Goal: Information Seeking & Learning: Find specific fact

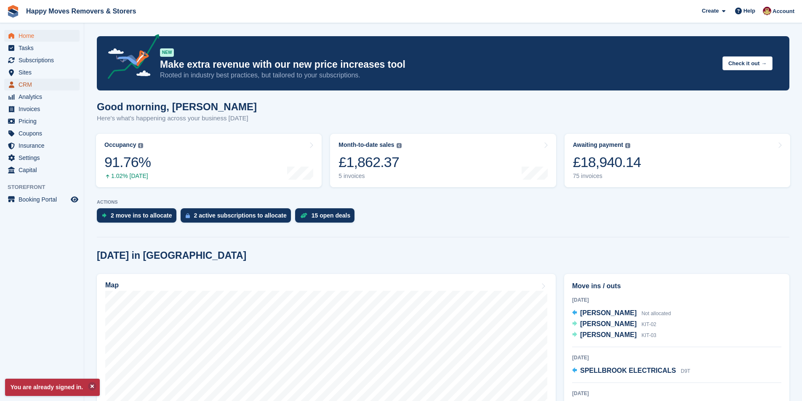
click at [57, 86] on span "CRM" at bounding box center [44, 85] width 51 height 12
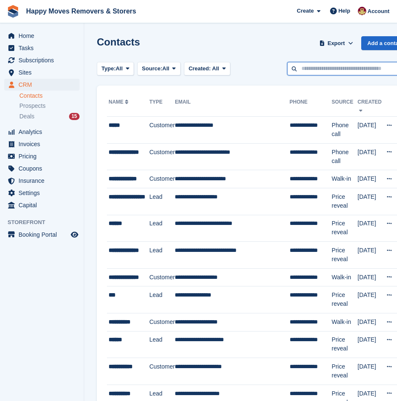
click at [321, 65] on input "text" at bounding box center [348, 69] width 122 height 14
type input "****"
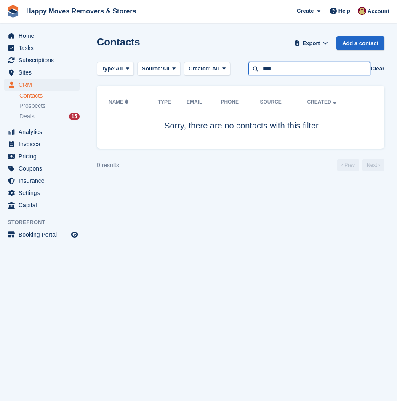
drag, startPoint x: 287, startPoint y: 68, endPoint x: 138, endPoint y: 77, distance: 148.8
click at [138, 77] on section "Contacts Export Export Contacts Export a CSV of all Contacts which match the cu…" at bounding box center [240, 200] width 313 height 401
type input "*****"
drag, startPoint x: 323, startPoint y: 66, endPoint x: 219, endPoint y: 81, distance: 104.7
click at [221, 81] on section "Contacts Export Export Contacts Export a CSV of all Contacts which match the cu…" at bounding box center [240, 200] width 313 height 401
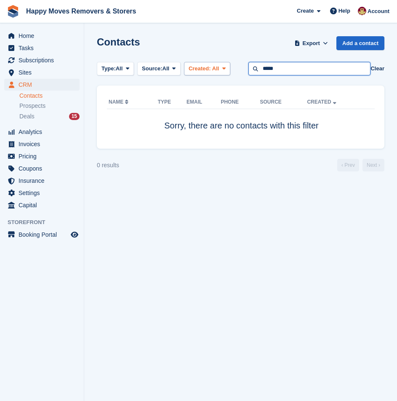
type input "*****"
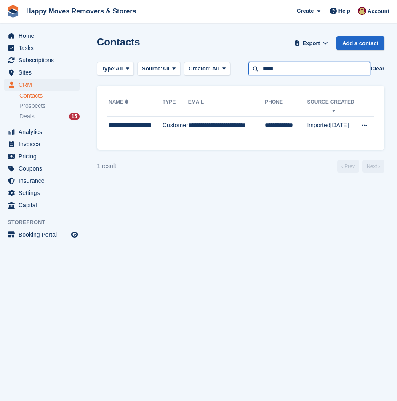
drag, startPoint x: 316, startPoint y: 68, endPoint x: 98, endPoint y: 44, distance: 218.4
click at [98, 44] on section "Contacts Export Export Contacts Export a CSV of all Contacts which match the cu…" at bounding box center [240, 200] width 313 height 401
type input "****"
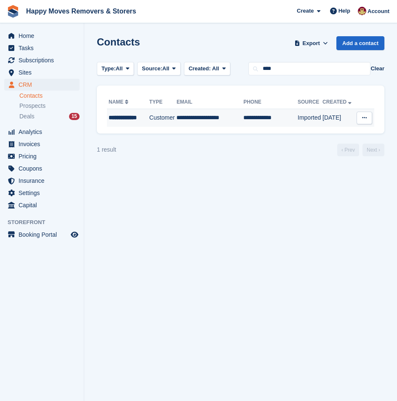
click at [138, 116] on div "**********" at bounding box center [128, 117] width 38 height 9
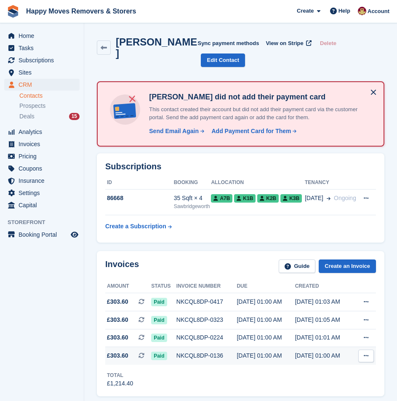
click at [197, 351] on div "NKCQL8DP-0136" at bounding box center [206, 355] width 61 height 9
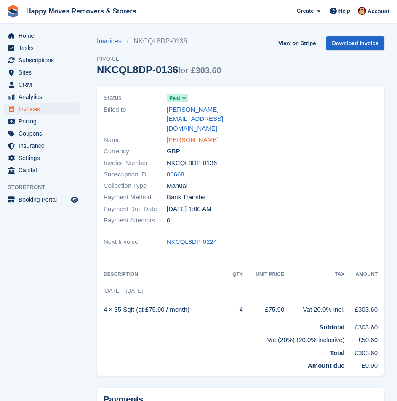
click at [184, 135] on link "Peter Hillier" at bounding box center [193, 140] width 52 height 10
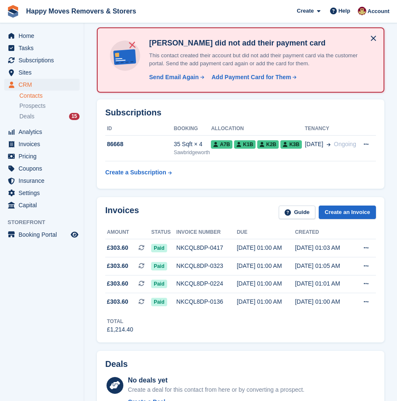
scroll to position [84, 0]
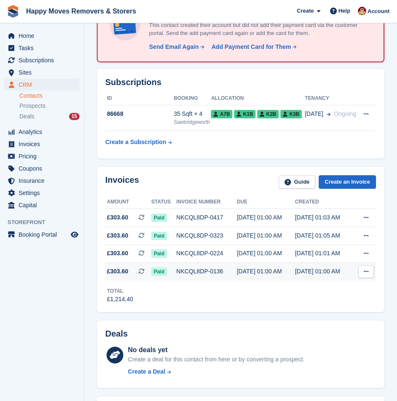
click at [224, 267] on div "NKCQL8DP-0136" at bounding box center [206, 271] width 61 height 9
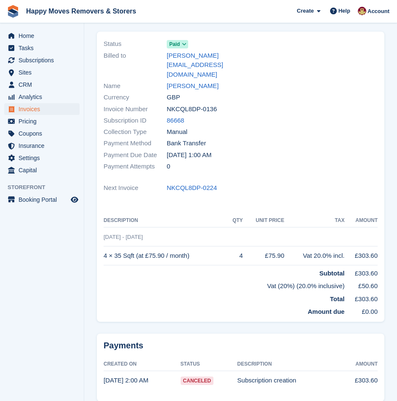
scroll to position [73, 0]
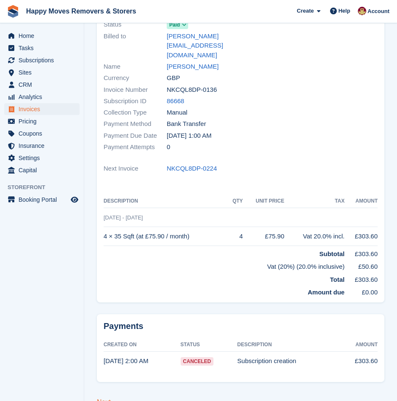
click at [104, 398] on link "Next" at bounding box center [104, 401] width 14 height 7
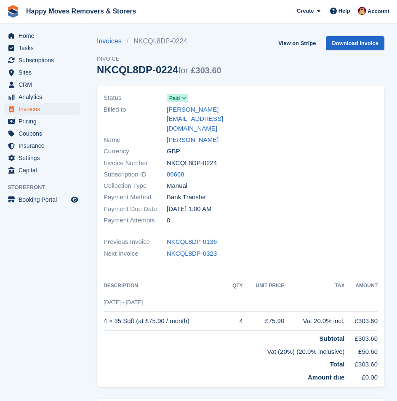
scroll to position [85, 0]
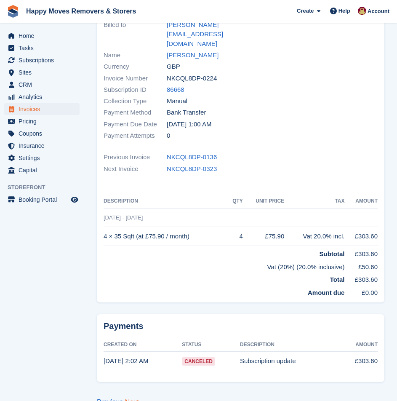
click at [130, 398] on link "Next" at bounding box center [132, 401] width 14 height 7
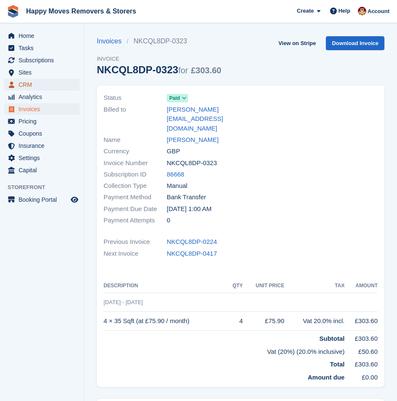
click at [41, 87] on span "CRM" at bounding box center [44, 85] width 51 height 12
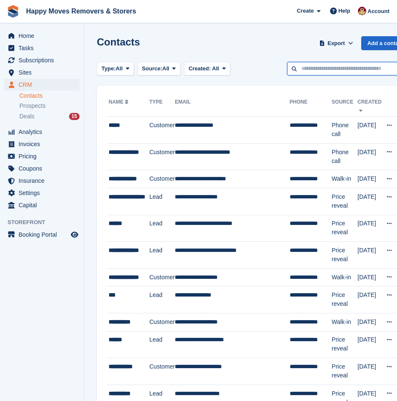
click at [311, 68] on input "text" at bounding box center [348, 69] width 122 height 14
type input "*****"
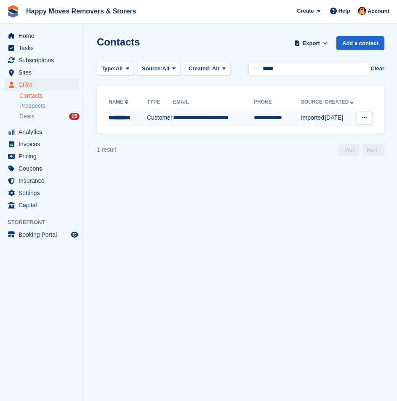
click at [125, 115] on div "**********" at bounding box center [127, 117] width 37 height 9
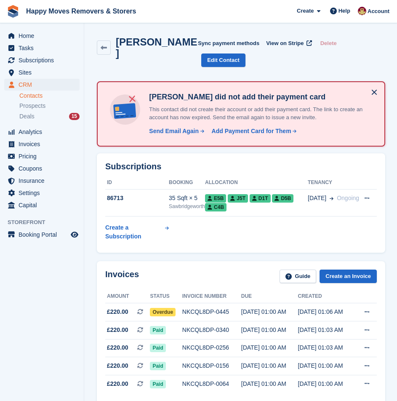
scroll to position [126, 0]
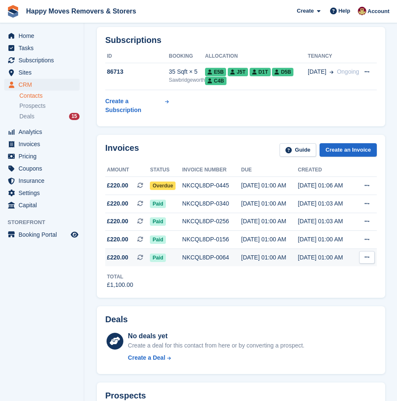
click at [224, 248] on td "NKCQL8DP-0064" at bounding box center [211, 257] width 59 height 18
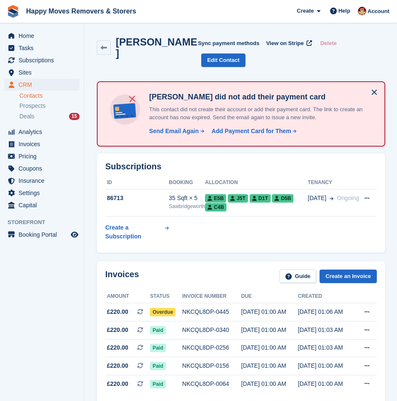
scroll to position [126, 0]
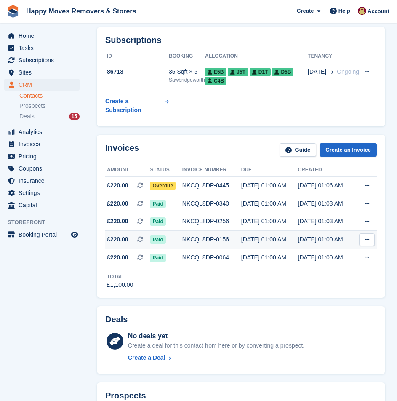
click at [223, 235] on div "NKCQL8DP-0156" at bounding box center [211, 239] width 59 height 9
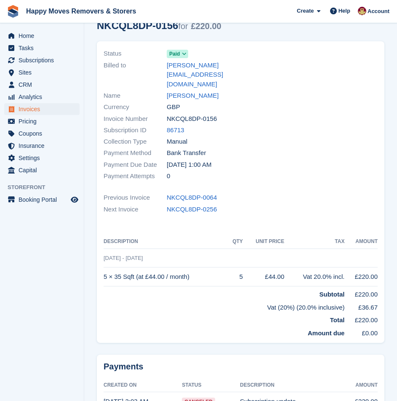
scroll to position [85, 0]
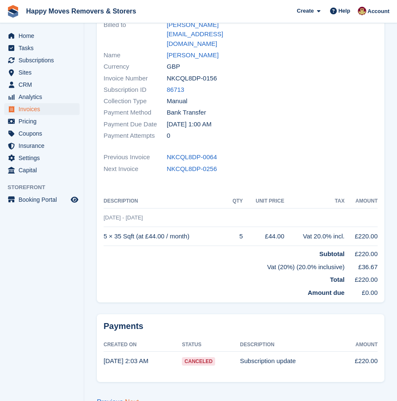
click at [133, 398] on link "Next" at bounding box center [132, 401] width 14 height 7
click at [112, 398] on link "Previous" at bounding box center [110, 401] width 26 height 7
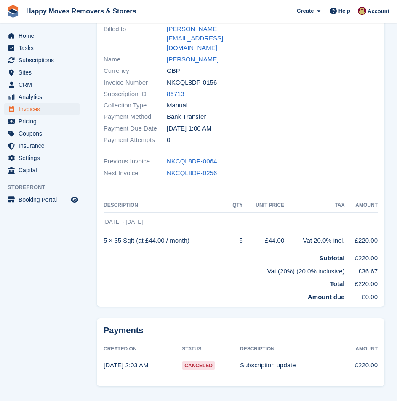
scroll to position [85, 0]
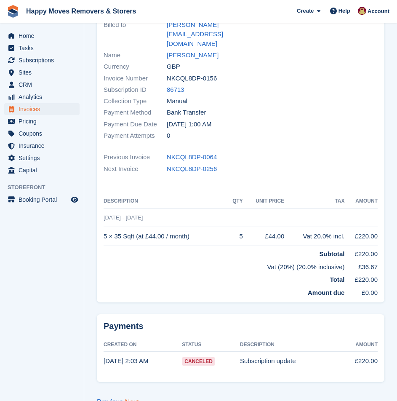
click at [132, 398] on link "Next" at bounding box center [132, 401] width 14 height 7
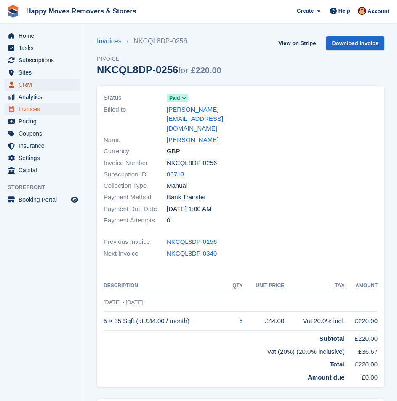
click at [23, 89] on span "CRM" at bounding box center [44, 85] width 51 height 12
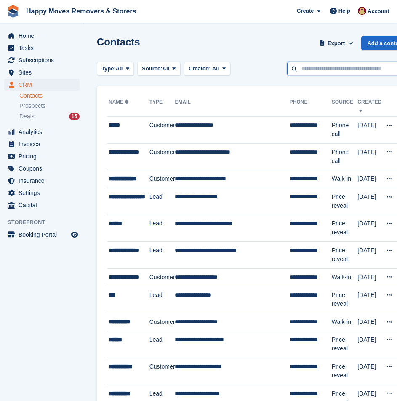
click at [346, 69] on input "text" at bounding box center [348, 69] width 122 height 14
type input "******"
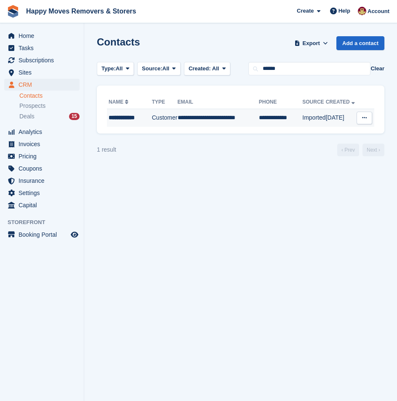
click at [121, 117] on div "**********" at bounding box center [130, 117] width 43 height 9
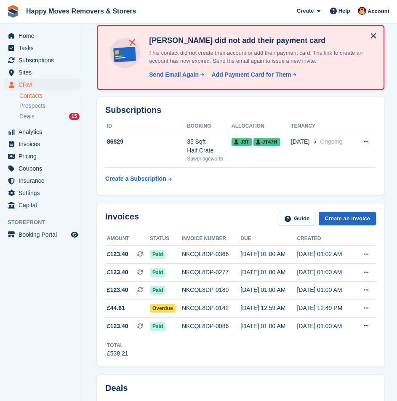
scroll to position [126, 0]
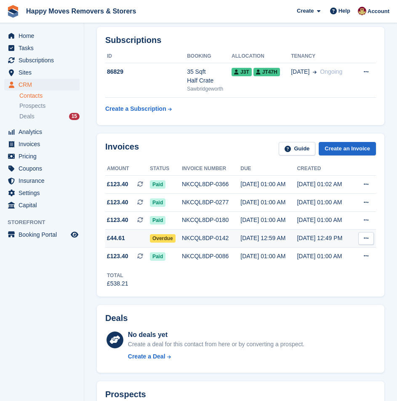
click at [207, 234] on div "NKCQL8DP-0142" at bounding box center [211, 238] width 58 height 9
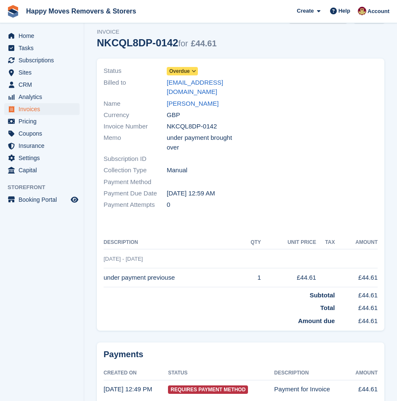
scroll to position [45, 0]
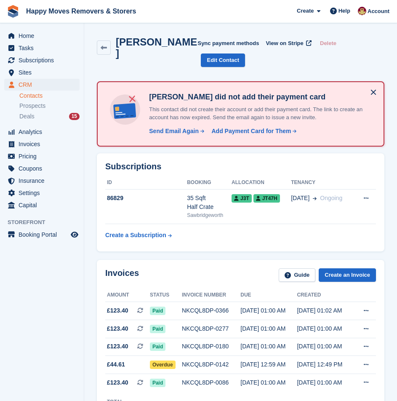
scroll to position [126, 0]
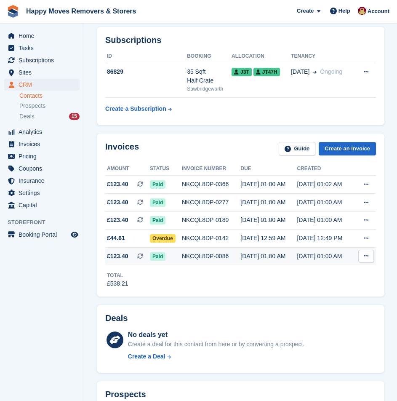
click at [218, 252] on div "NKCQL8DP-0086" at bounding box center [211, 256] width 58 height 9
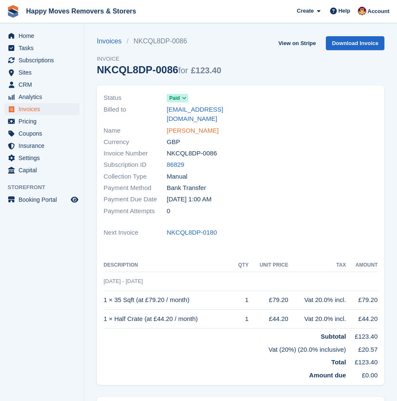
click at [191, 126] on link "[PERSON_NAME]" at bounding box center [193, 131] width 52 height 10
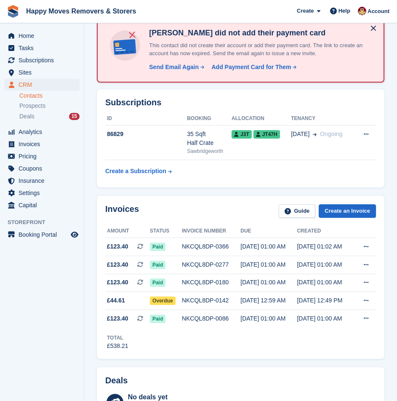
scroll to position [168, 0]
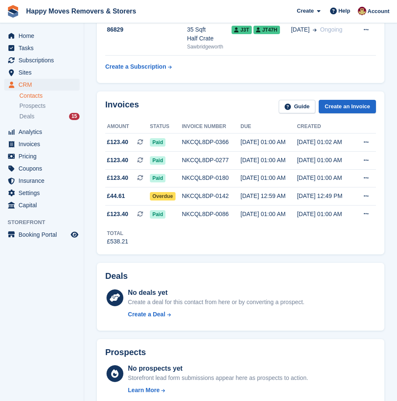
drag, startPoint x: 268, startPoint y: 201, endPoint x: 225, endPoint y: 220, distance: 47.3
click at [225, 223] on div "Total £538.21" at bounding box center [240, 234] width 271 height 23
click at [224, 210] on div "NKCQL8DP-0086" at bounding box center [211, 214] width 58 height 9
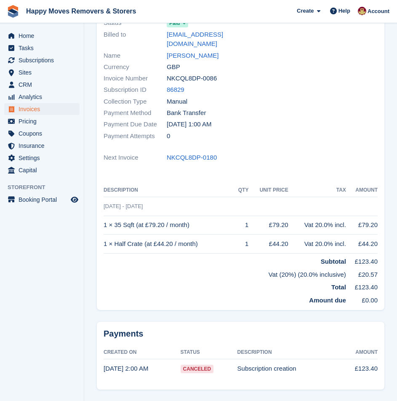
scroll to position [92, 0]
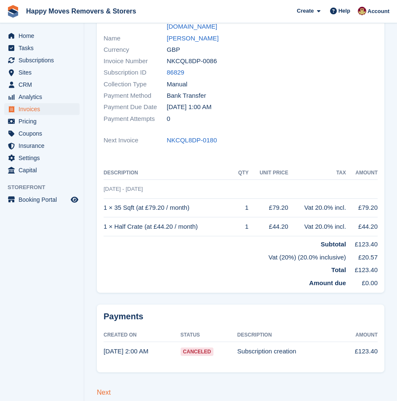
click at [104, 388] on link "Next" at bounding box center [104, 391] width 14 height 7
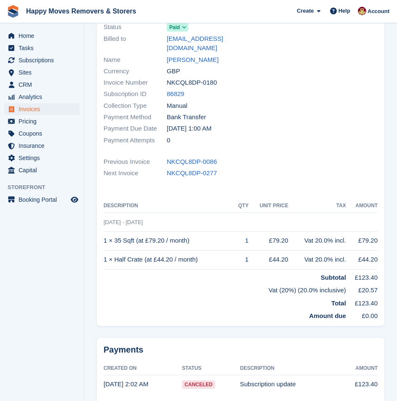
scroll to position [104, 0]
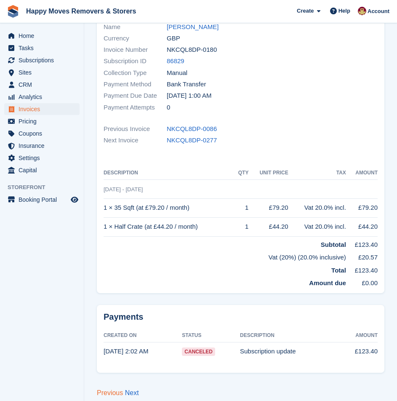
click at [102, 389] on link "Previous" at bounding box center [110, 392] width 26 height 7
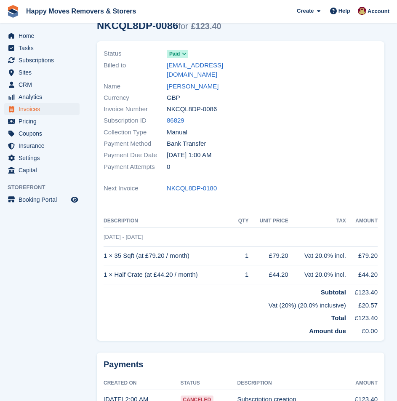
scroll to position [92, 0]
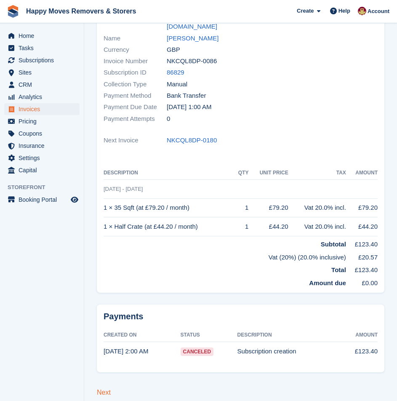
click at [103, 388] on link "Next" at bounding box center [104, 391] width 14 height 7
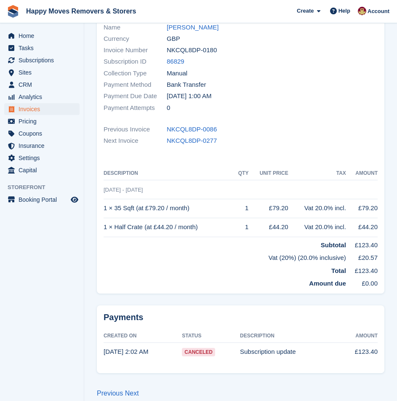
scroll to position [104, 0]
click at [133, 389] on link "Next" at bounding box center [132, 392] width 14 height 7
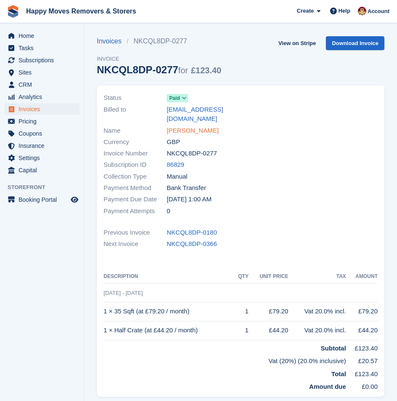
click at [172, 126] on link "[PERSON_NAME]" at bounding box center [193, 131] width 52 height 10
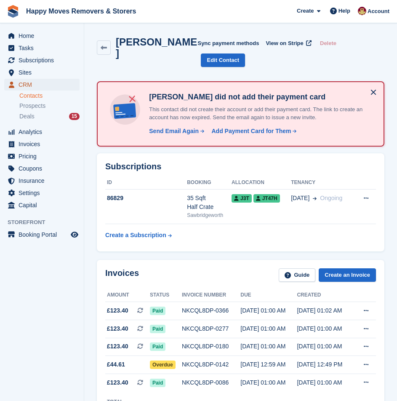
click at [24, 80] on span "CRM" at bounding box center [44, 85] width 51 height 12
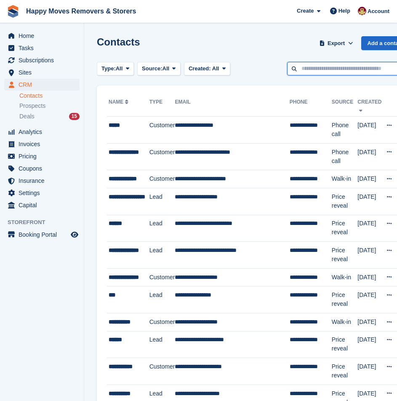
click at [313, 72] on input "text" at bounding box center [348, 69] width 122 height 14
type input "****"
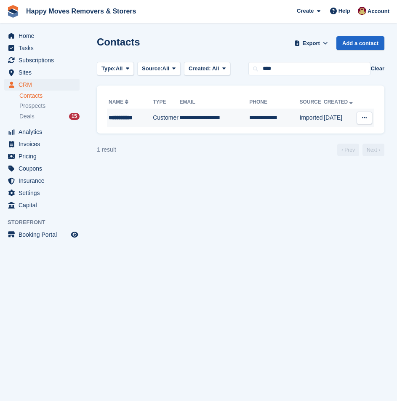
click at [132, 117] on div "**********" at bounding box center [130, 117] width 43 height 9
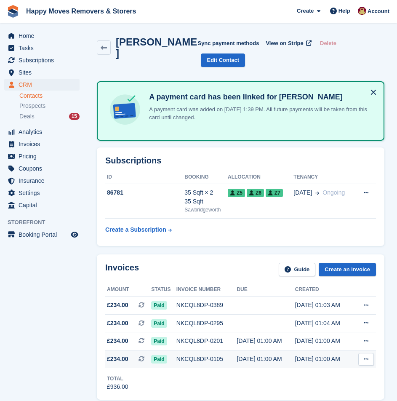
click at [220, 354] on div "NKCQL8DP-0105" at bounding box center [206, 358] width 61 height 9
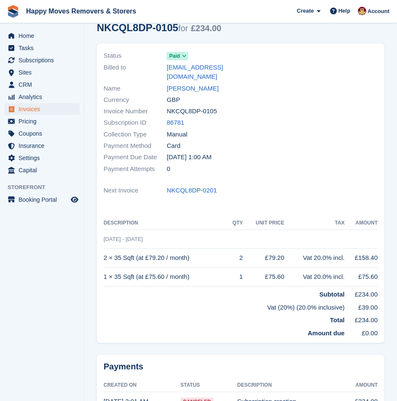
scroll to position [92, 0]
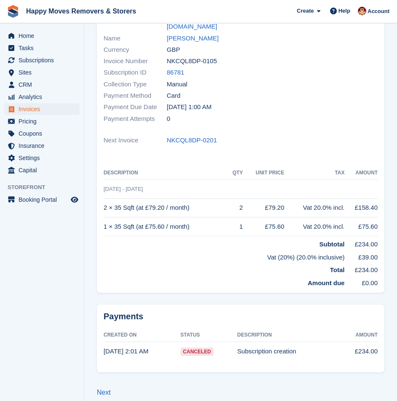
click at [104, 389] on section "Invoices NKCQL8DP-0105 Invoice NKCQL8DP-0105 for £234.00 View on Stripe Downloa…" at bounding box center [240, 159] width 313 height 502
click at [104, 388] on link "Next" at bounding box center [104, 391] width 14 height 7
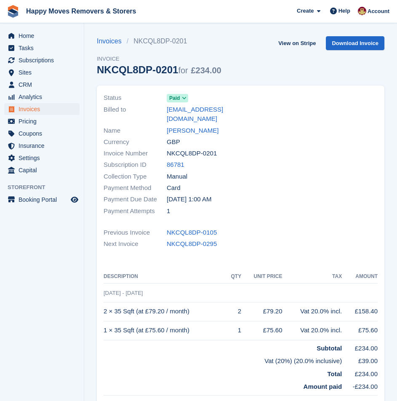
scroll to position [120, 0]
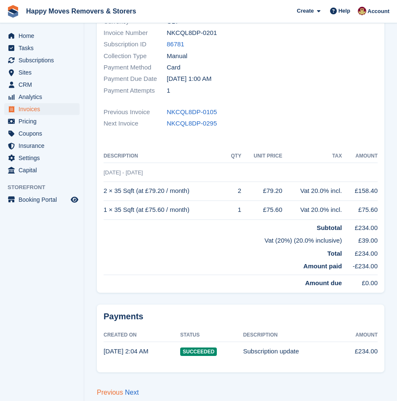
click at [108, 388] on link "Previous" at bounding box center [110, 391] width 26 height 7
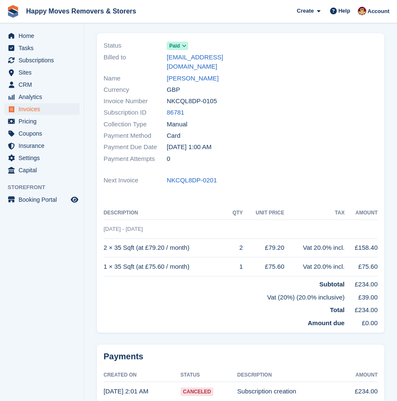
scroll to position [92, 0]
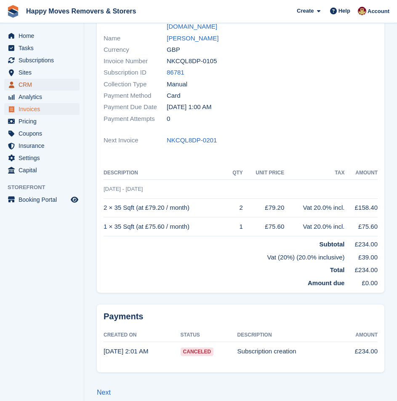
click at [44, 85] on span "CRM" at bounding box center [44, 85] width 51 height 12
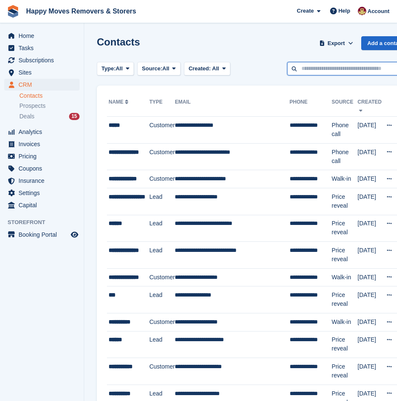
click at [316, 73] on input "text" at bounding box center [348, 69] width 122 height 14
type input "*****"
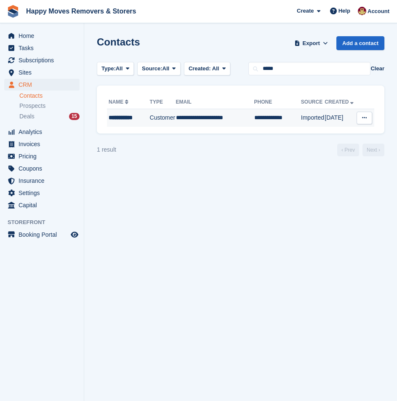
click at [123, 114] on div "**********" at bounding box center [129, 117] width 40 height 9
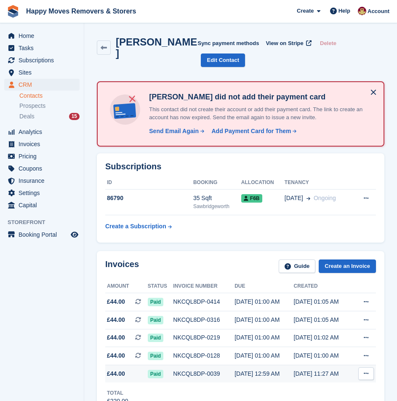
click at [219, 364] on td "NKCQL8DP-0039" at bounding box center [203, 373] width 61 height 18
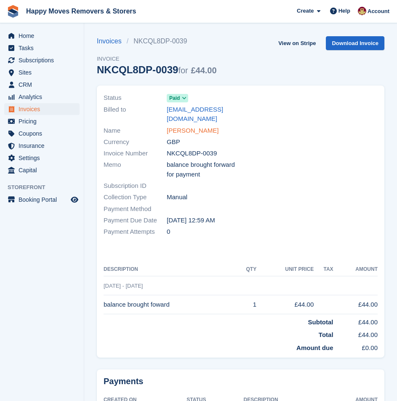
click at [181, 126] on link "[PERSON_NAME]" at bounding box center [193, 131] width 52 height 10
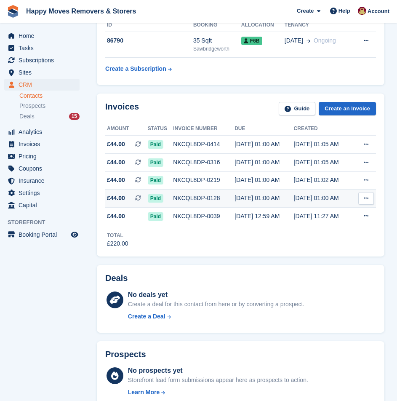
scroll to position [126, 0]
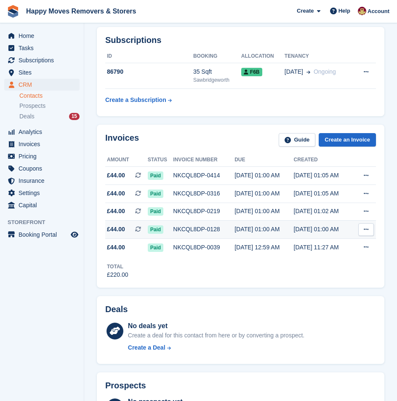
click at [262, 225] on div "[DATE] 01:00 AM" at bounding box center [263, 229] width 59 height 9
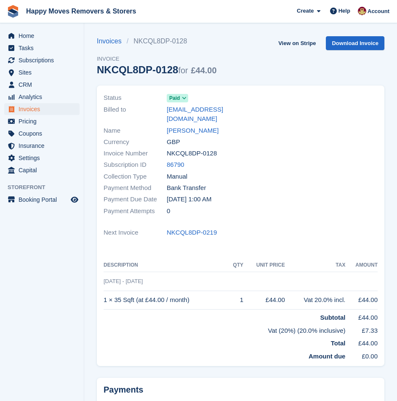
scroll to position [73, 0]
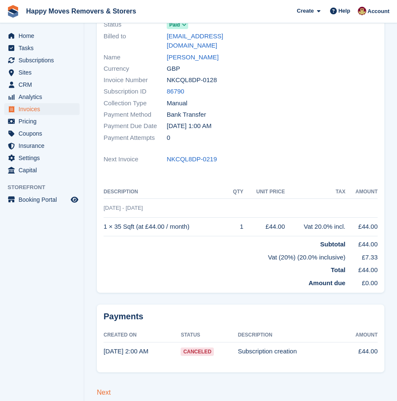
click at [105, 388] on link "Next" at bounding box center [104, 391] width 14 height 7
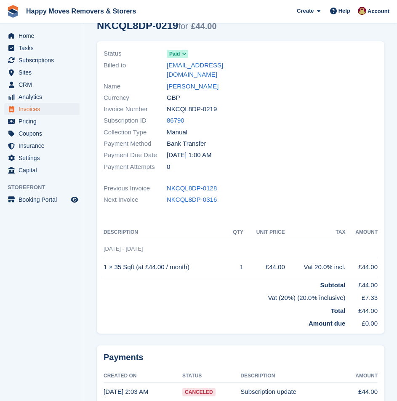
scroll to position [85, 0]
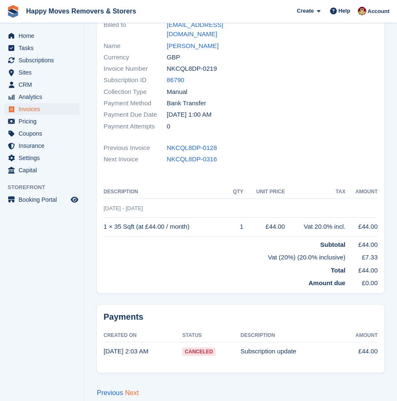
click at [134, 389] on link "Next" at bounding box center [132, 392] width 14 height 7
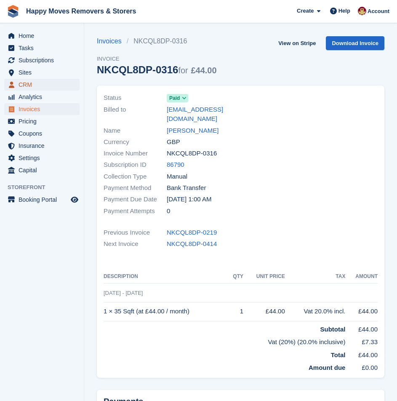
click at [33, 86] on span "CRM" at bounding box center [44, 85] width 51 height 12
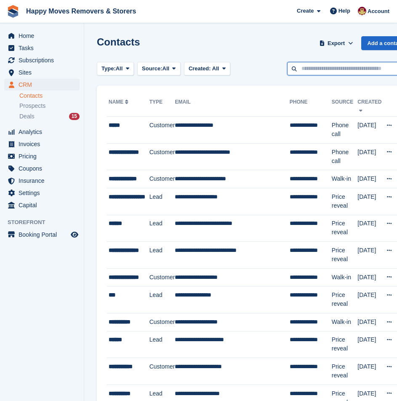
click at [320, 65] on input "text" at bounding box center [348, 69] width 122 height 14
type input "*****"
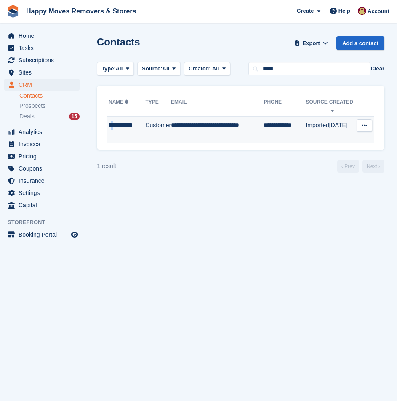
click at [115, 128] on div "**********" at bounding box center [127, 130] width 37 height 18
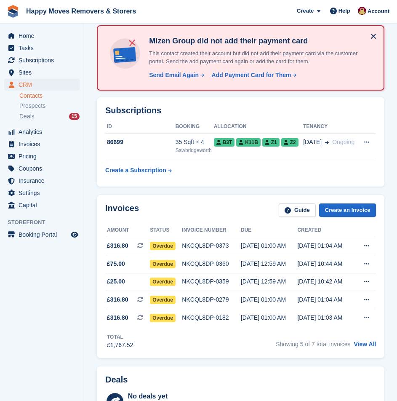
scroll to position [126, 0]
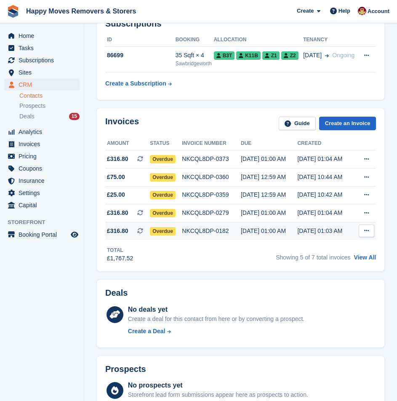
click at [241, 228] on div "[DATE] 01:00 AM" at bounding box center [269, 230] width 56 height 9
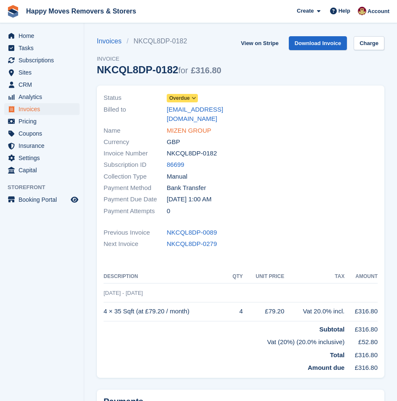
click at [178, 126] on link "MIZEN GROUP" at bounding box center [189, 131] width 45 height 10
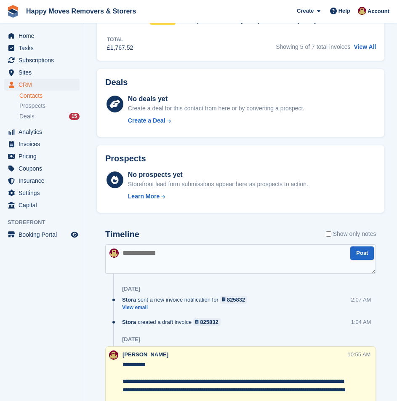
scroll to position [210, 0]
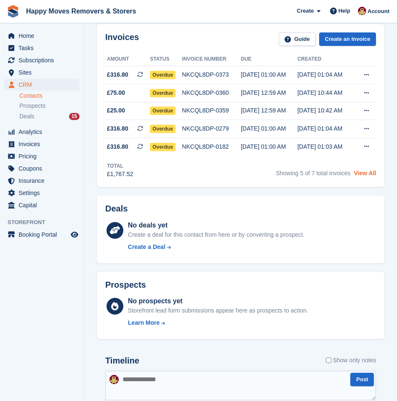
click at [371, 175] on link "View All" at bounding box center [365, 173] width 22 height 7
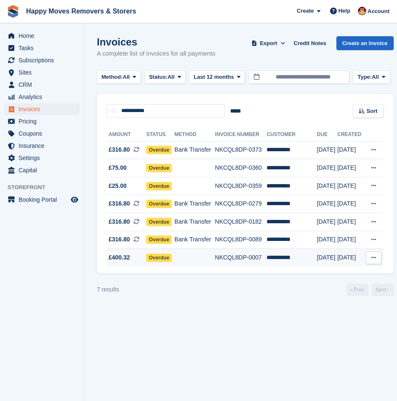
click at [188, 257] on td at bounding box center [194, 258] width 40 height 18
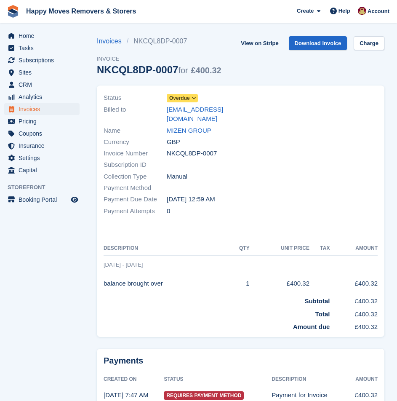
scroll to position [34, 0]
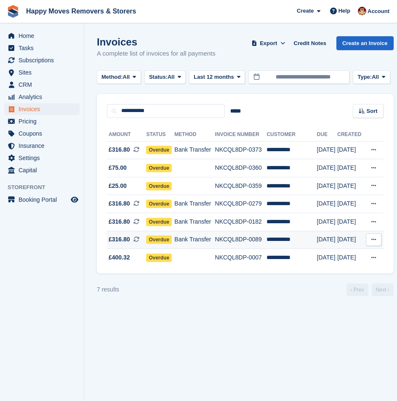
click at [239, 240] on td "NKCQL8DP-0089" at bounding box center [241, 240] width 52 height 18
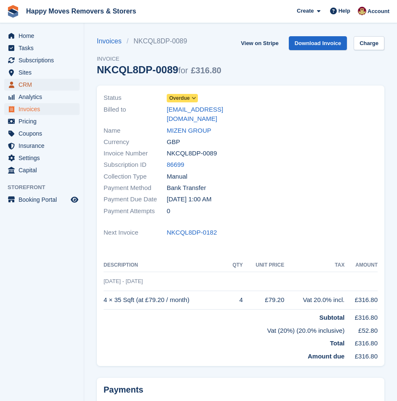
click at [37, 85] on span "CRM" at bounding box center [44, 85] width 51 height 12
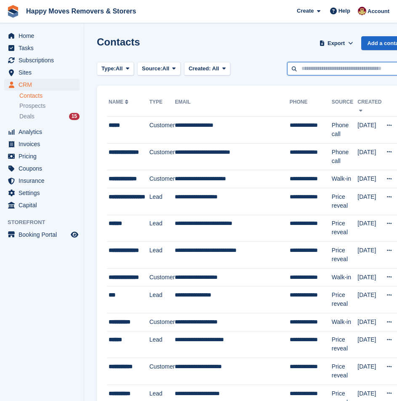
click at [324, 71] on input "text" at bounding box center [348, 69] width 122 height 14
type input "*****"
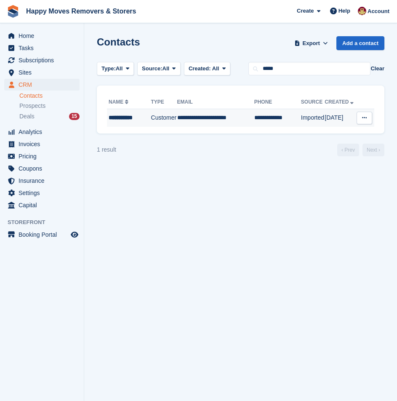
click at [126, 112] on td "**********" at bounding box center [129, 118] width 44 height 18
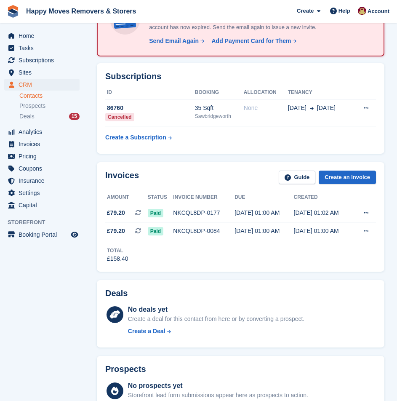
scroll to position [84, 0]
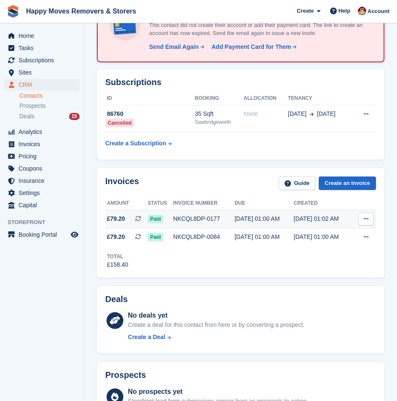
click at [199, 214] on div "NKCQL8DP-0177" at bounding box center [203, 218] width 61 height 9
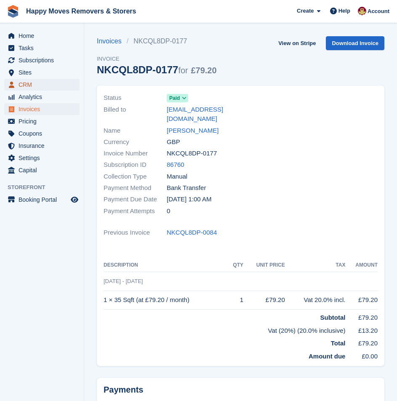
click at [35, 89] on span "CRM" at bounding box center [44, 85] width 51 height 12
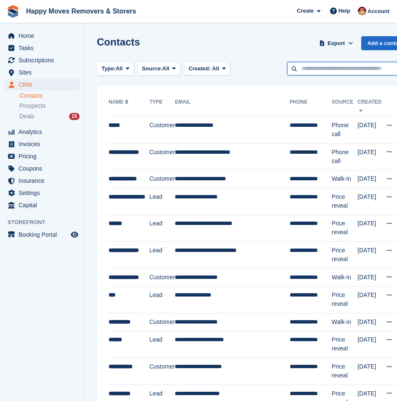
click at [307, 69] on input "text" at bounding box center [348, 69] width 122 height 14
type input "*****"
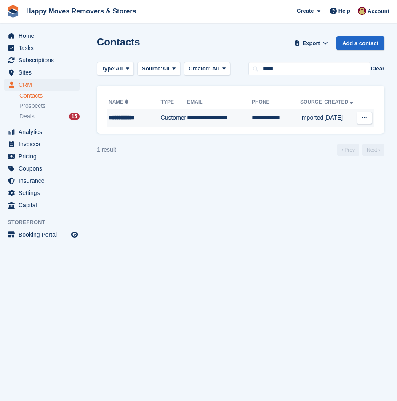
click at [149, 115] on div "**********" at bounding box center [134, 117] width 51 height 9
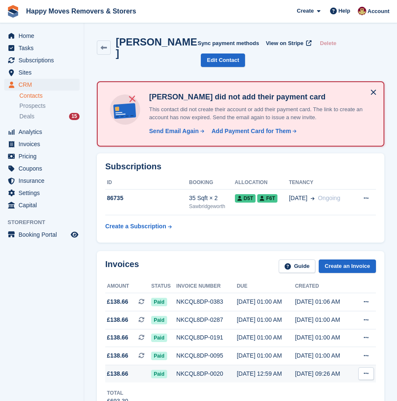
click at [207, 369] on div "NKCQL8DP-0020" at bounding box center [206, 373] width 61 height 9
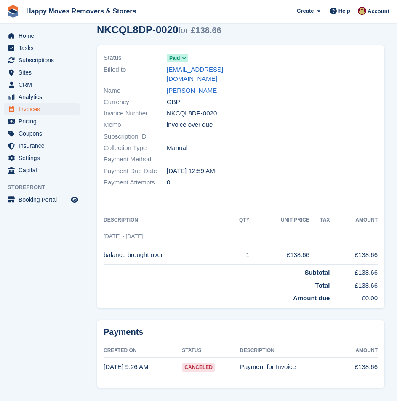
scroll to position [45, 0]
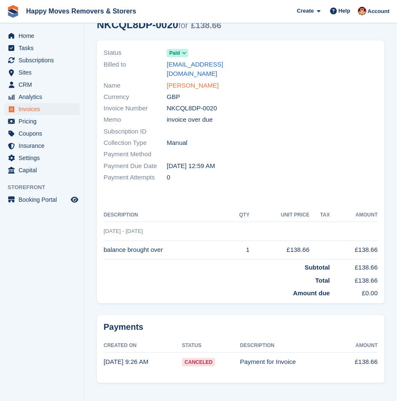
click at [200, 81] on link "[PERSON_NAME]" at bounding box center [193, 86] width 52 height 10
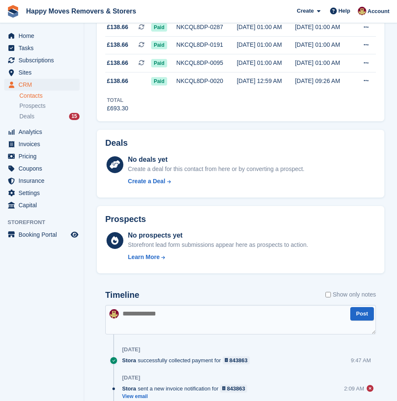
scroll to position [295, 0]
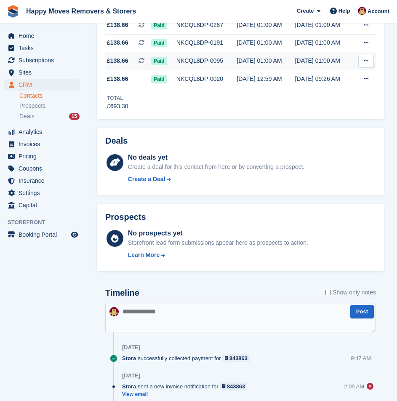
click at [201, 56] on div "NKCQL8DP-0095" at bounding box center [206, 60] width 61 height 9
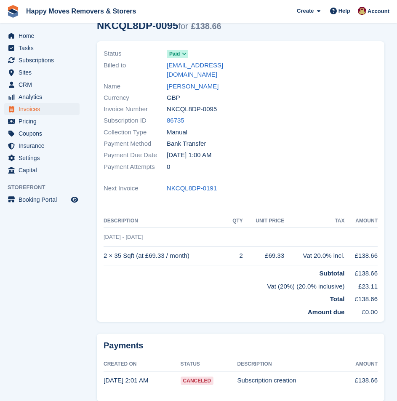
scroll to position [73, 0]
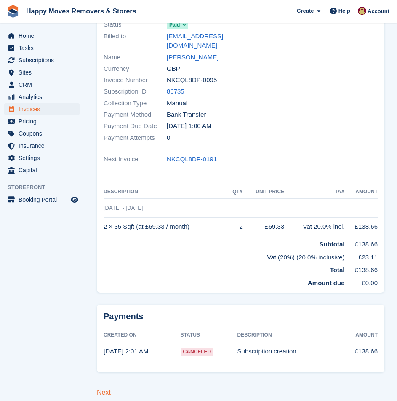
click at [99, 388] on link "Next" at bounding box center [104, 391] width 14 height 7
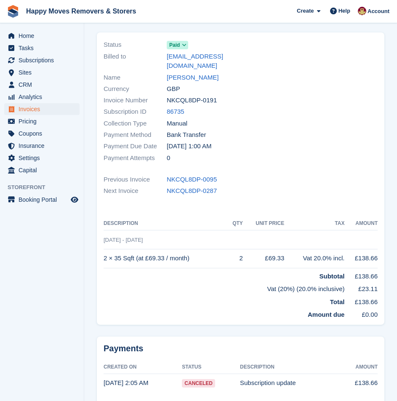
scroll to position [85, 0]
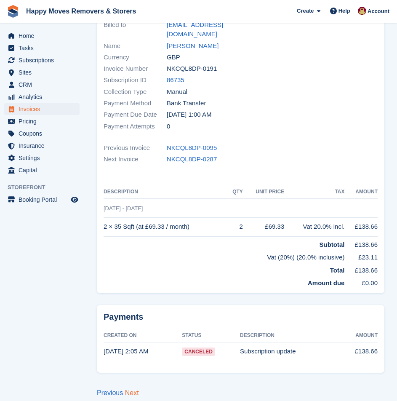
click at [133, 389] on link "Next" at bounding box center [132, 392] width 14 height 7
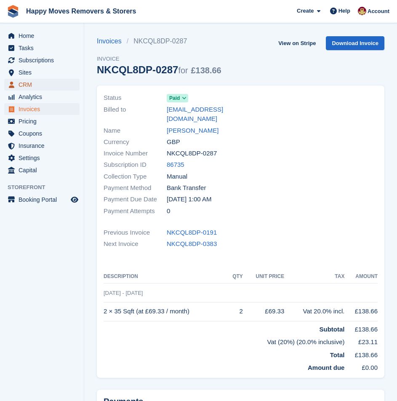
click at [37, 85] on span "CRM" at bounding box center [44, 85] width 51 height 12
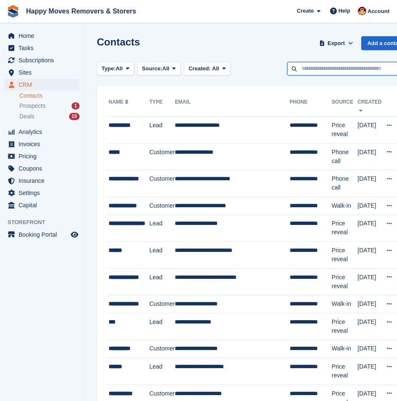
click at [316, 67] on input "text" at bounding box center [348, 69] width 122 height 14
type input "********"
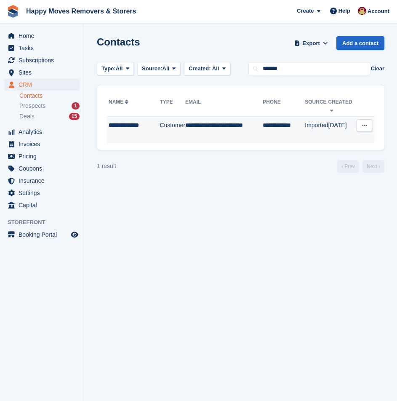
click at [137, 130] on div "**********" at bounding box center [134, 130] width 51 height 18
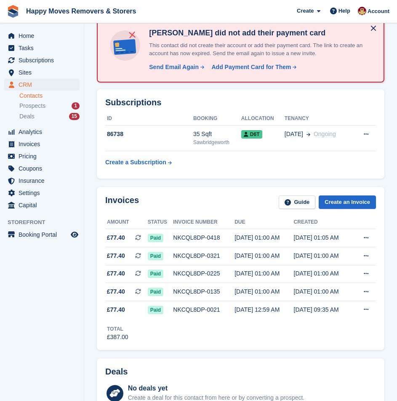
scroll to position [84, 0]
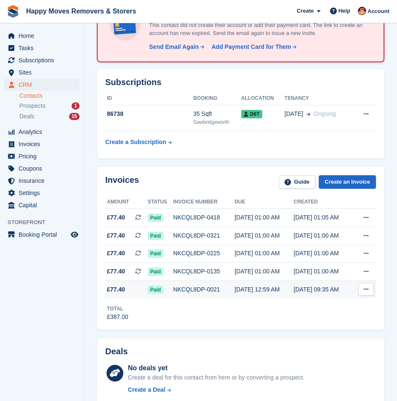
click at [195, 288] on div "NKCQL8DP-0021" at bounding box center [203, 289] width 61 height 9
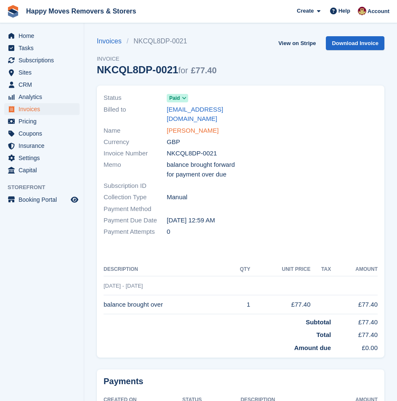
click at [186, 126] on link "JULIAN RAMSHAW" at bounding box center [193, 131] width 52 height 10
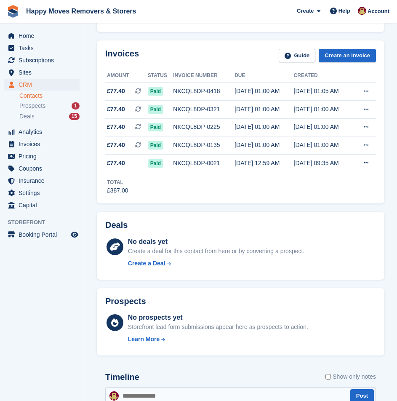
scroll to position [168, 0]
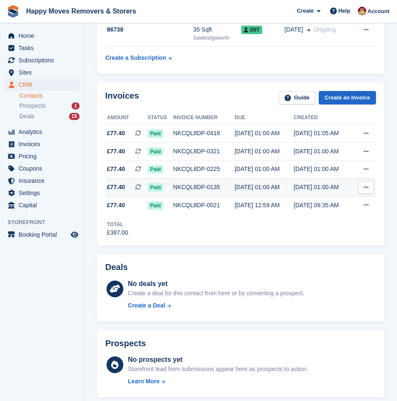
click at [246, 188] on div "23 Jun, 01:00 AM" at bounding box center [263, 187] width 59 height 9
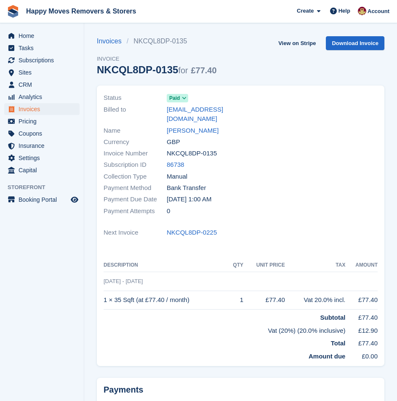
scroll to position [73, 0]
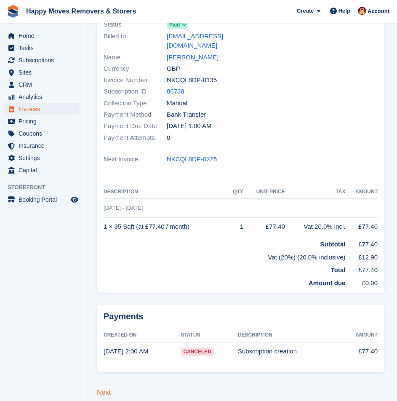
click at [106, 388] on link "Next" at bounding box center [104, 391] width 14 height 7
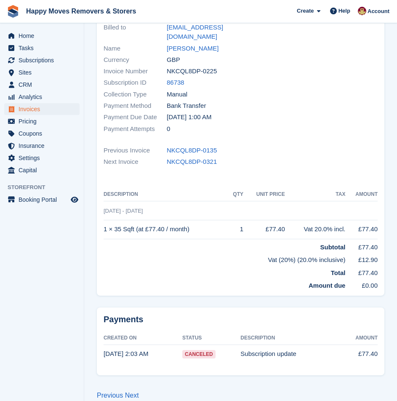
scroll to position [84, 0]
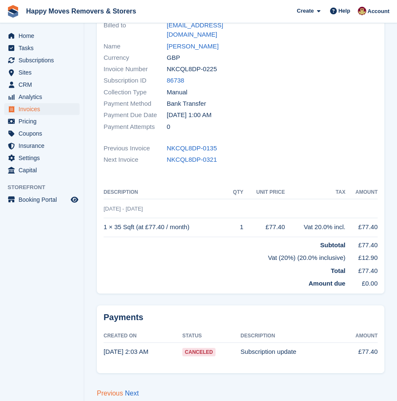
click at [104, 389] on link "Previous" at bounding box center [110, 392] width 26 height 7
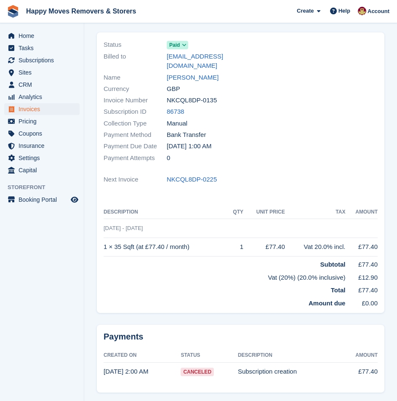
scroll to position [73, 0]
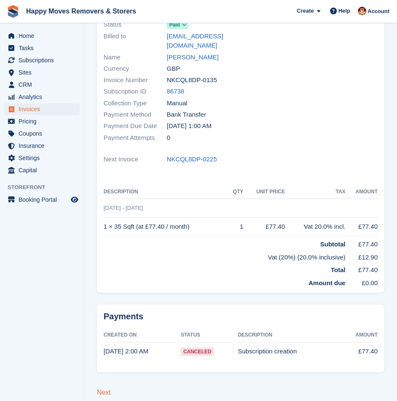
click at [109, 388] on link "Next" at bounding box center [104, 391] width 14 height 7
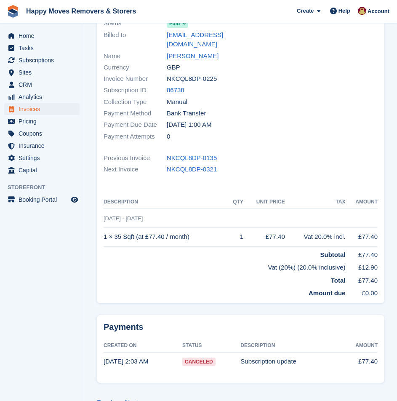
scroll to position [85, 0]
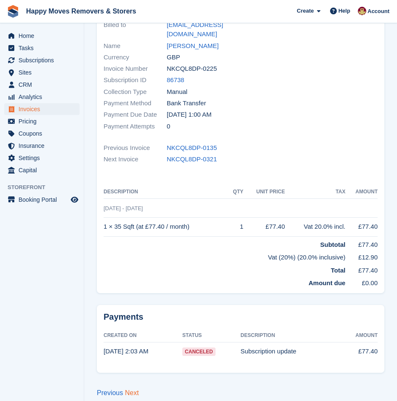
click at [131, 389] on link "Next" at bounding box center [132, 392] width 14 height 7
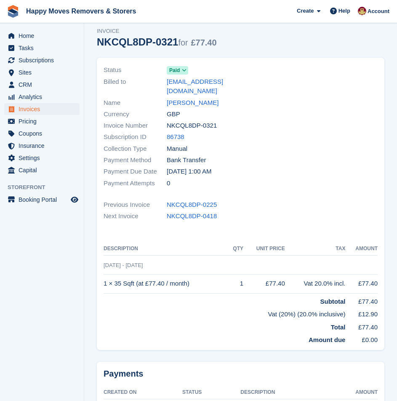
scroll to position [85, 0]
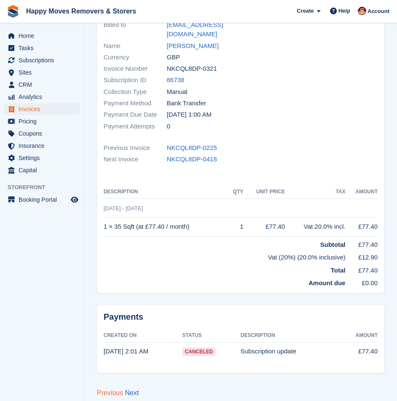
click at [104, 389] on link "Previous" at bounding box center [110, 392] width 26 height 7
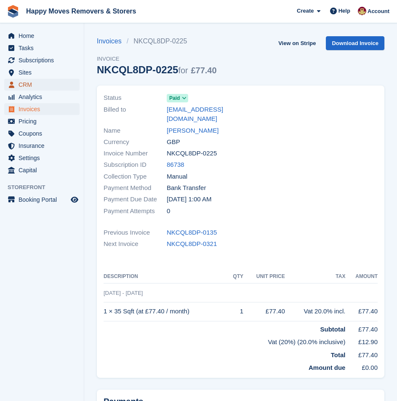
click at [24, 84] on span "CRM" at bounding box center [44, 85] width 51 height 12
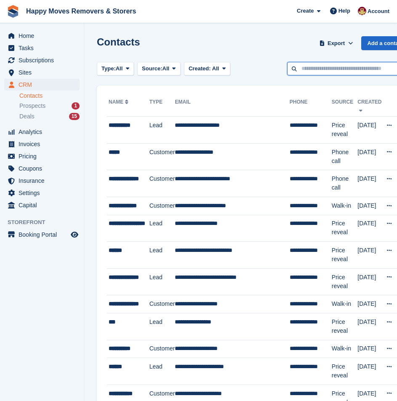
click at [332, 68] on input "text" at bounding box center [348, 69] width 122 height 14
type input "********"
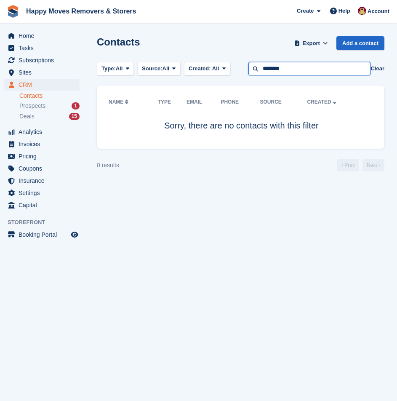
click at [296, 68] on input "********" at bounding box center [309, 69] width 122 height 14
type input "*******"
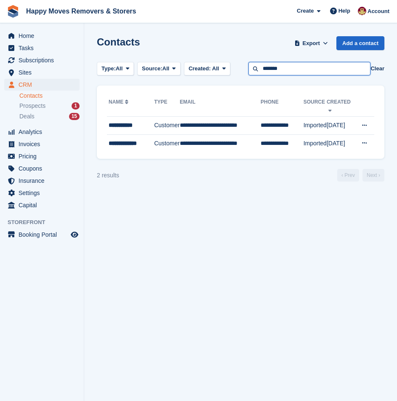
drag, startPoint x: 296, startPoint y: 68, endPoint x: 249, endPoint y: 69, distance: 46.7
click at [249, 69] on div "Type: All All Lead Customer Source: All All Storefront Backoffice Pre-Opening i…" at bounding box center [240, 69] width 287 height 14
type input "*****"
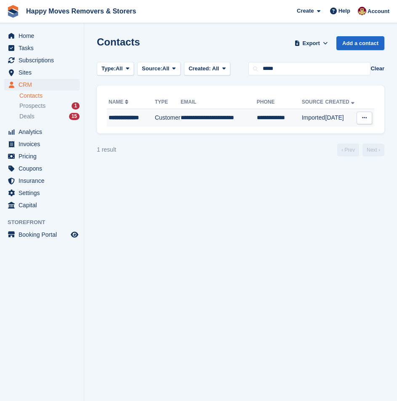
click at [125, 118] on div "**********" at bounding box center [131, 117] width 45 height 9
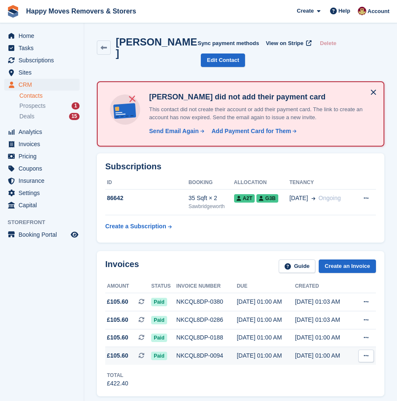
click at [270, 351] on div "[DATE] 01:00 AM" at bounding box center [266, 355] width 58 height 9
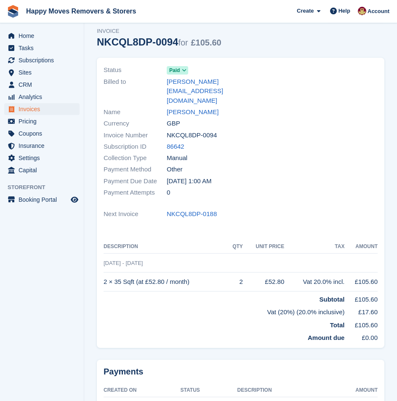
scroll to position [73, 0]
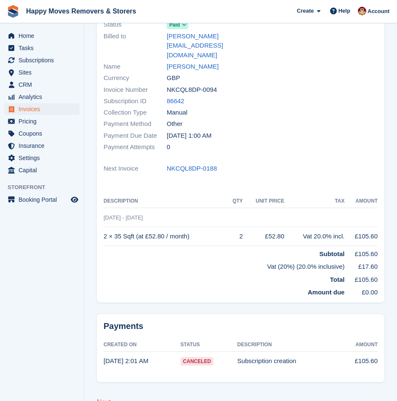
click at [103, 398] on link "Next" at bounding box center [104, 401] width 14 height 7
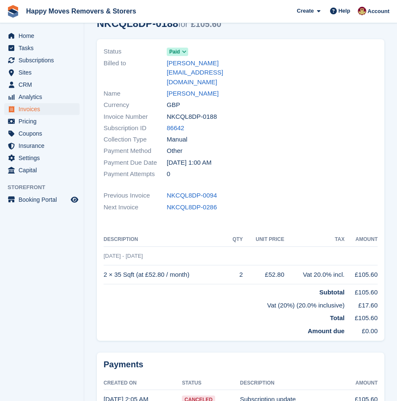
scroll to position [85, 0]
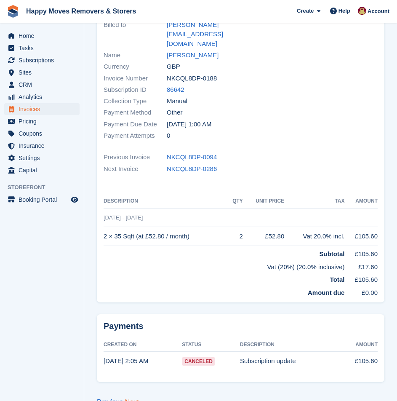
click at [132, 398] on link "Next" at bounding box center [132, 401] width 14 height 7
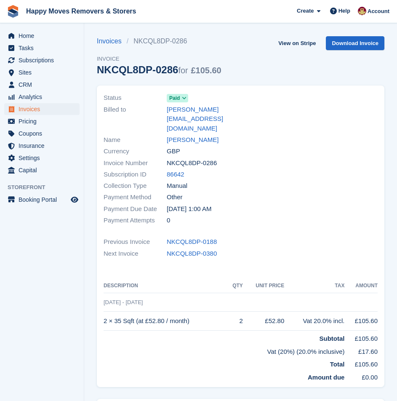
click at [282, 162] on div at bounding box center [312, 159] width 142 height 144
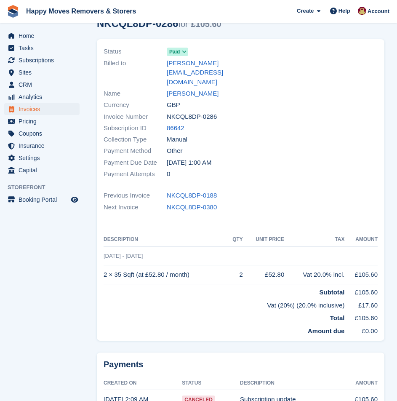
scroll to position [85, 0]
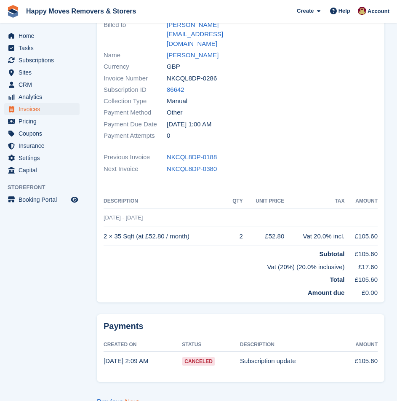
click at [136, 398] on link "Next" at bounding box center [132, 401] width 14 height 7
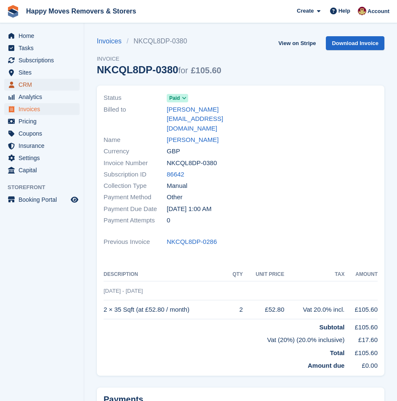
click at [45, 87] on span "CRM" at bounding box center [44, 85] width 51 height 12
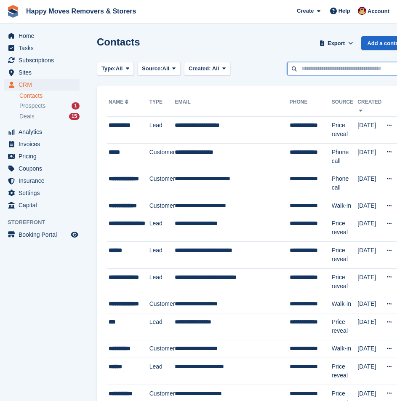
click at [323, 68] on input "text" at bounding box center [348, 69] width 122 height 14
type input "****"
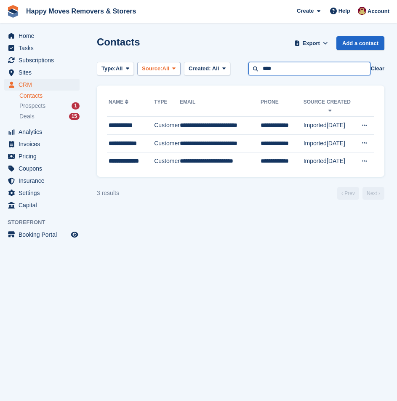
drag, startPoint x: 289, startPoint y: 64, endPoint x: 147, endPoint y: 65, distance: 141.4
click at [167, 67] on div "Type: All All Lead Customer Source: All All Storefront Backoffice Pre-Opening i…" at bounding box center [240, 69] width 287 height 14
type input "****"
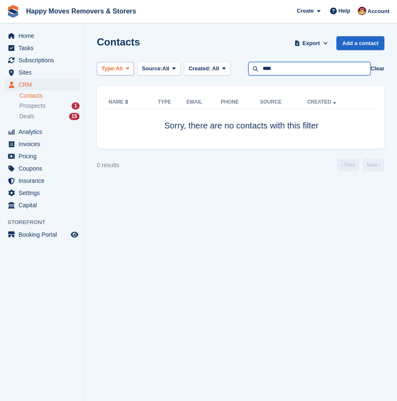
drag, startPoint x: 309, startPoint y: 70, endPoint x: 116, endPoint y: 73, distance: 193.6
click at [116, 73] on div "Type: All All Lead Customer Source: All All Storefront Backoffice Pre-Opening i…" at bounding box center [240, 69] width 287 height 14
type input "*****"
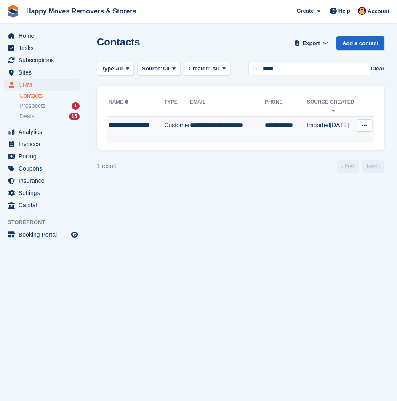
click at [139, 131] on div "**********" at bounding box center [137, 130] width 56 height 18
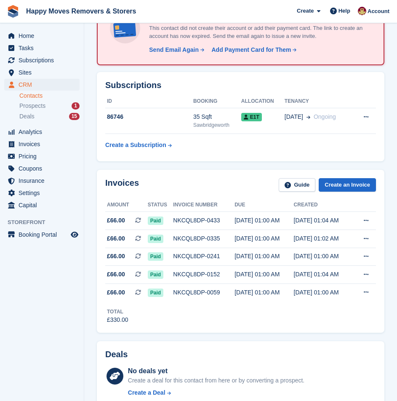
scroll to position [84, 0]
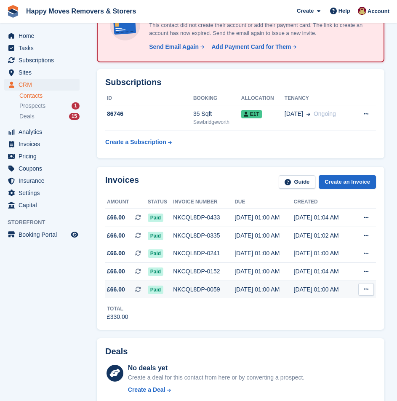
click at [237, 287] on div "[DATE] 01:00 AM" at bounding box center [263, 289] width 59 height 9
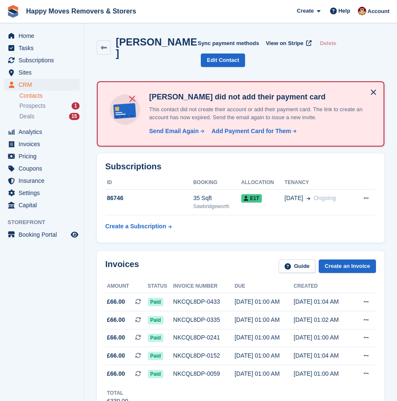
scroll to position [84, 0]
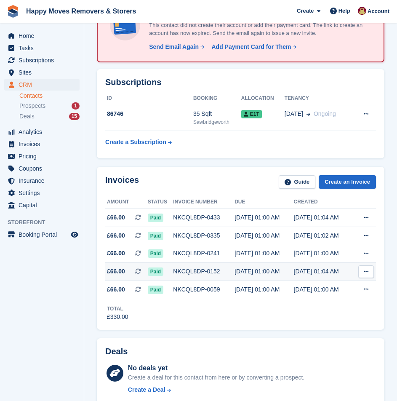
click at [240, 271] on div "[DATE] 01:00 AM" at bounding box center [263, 271] width 59 height 9
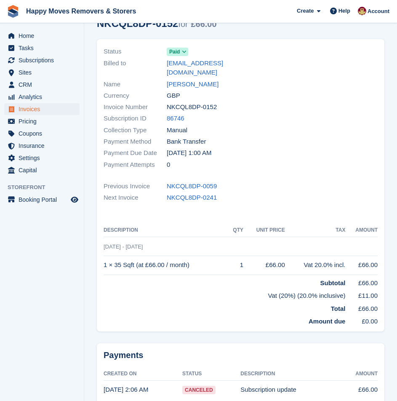
scroll to position [85, 0]
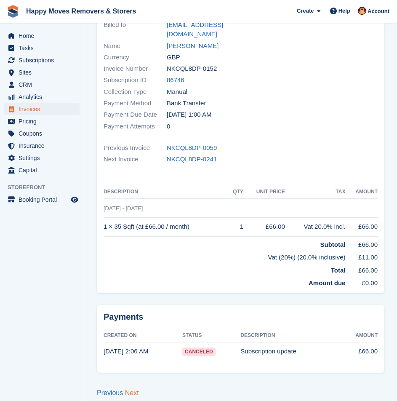
click at [129, 389] on link "Next" at bounding box center [132, 392] width 14 height 7
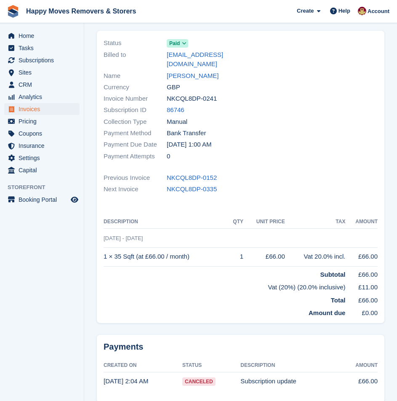
scroll to position [85, 0]
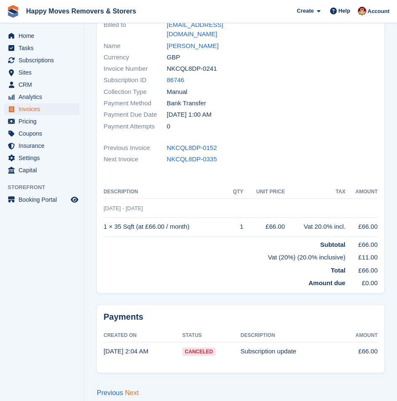
click at [133, 389] on link "Next" at bounding box center [132, 392] width 14 height 7
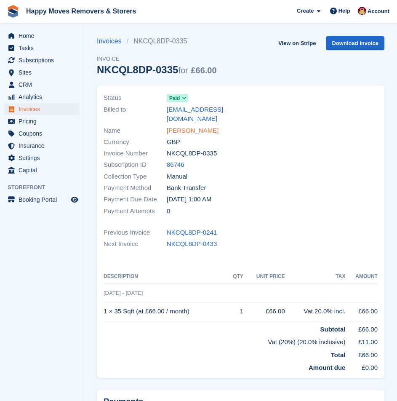
click at [174, 126] on link "STEPHANIE ROSENBERG" at bounding box center [193, 131] width 52 height 10
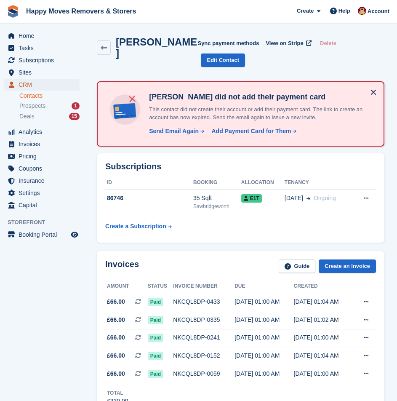
click at [48, 82] on span "CRM" at bounding box center [44, 85] width 51 height 12
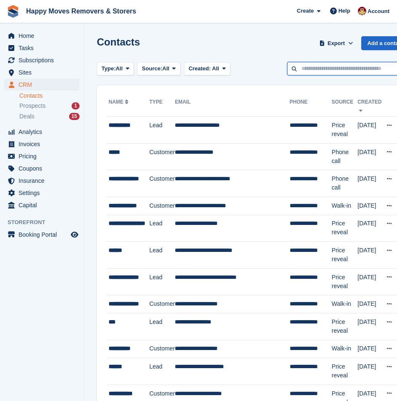
click at [339, 70] on input "text" at bounding box center [348, 69] width 122 height 14
type input "*****"
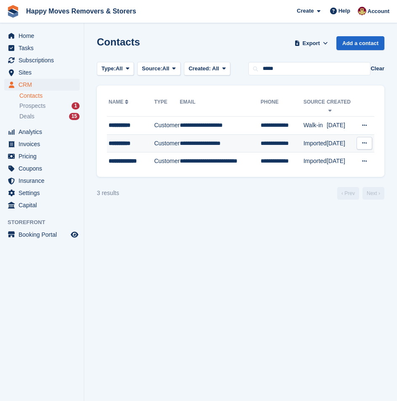
click at [183, 138] on td "**********" at bounding box center [220, 143] width 81 height 18
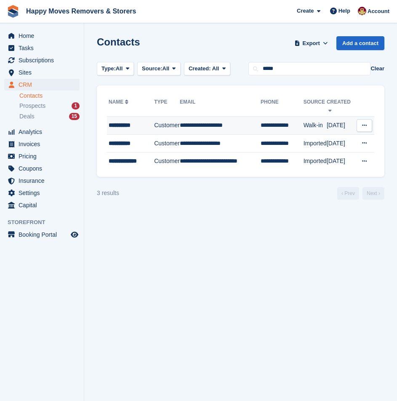
click at [209, 117] on td "**********" at bounding box center [220, 126] width 81 height 18
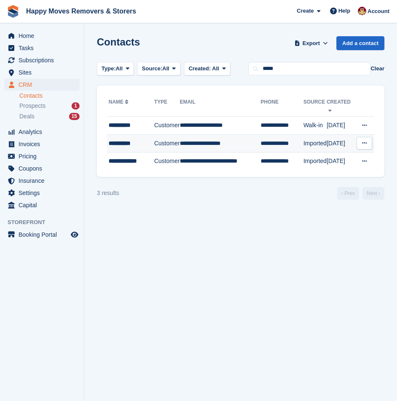
click at [225, 140] on td "**********" at bounding box center [220, 143] width 81 height 18
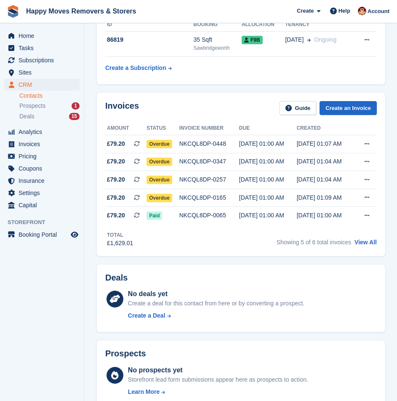
scroll to position [84, 0]
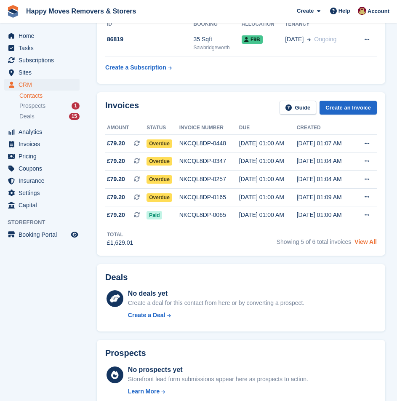
click at [367, 238] on link "View All" at bounding box center [365, 241] width 22 height 7
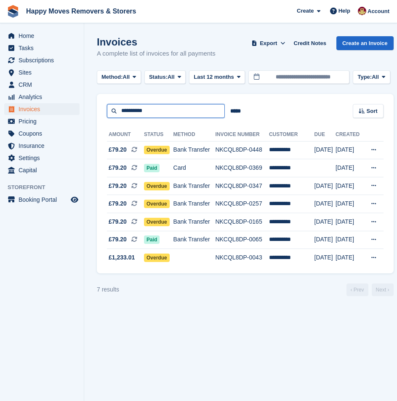
drag, startPoint x: 167, startPoint y: 113, endPoint x: -51, endPoint y: 122, distance: 218.2
click at [0, 122] on html "Happy Moves Removers & Storers Create Subscription Invoice Contact Deal Discoun…" at bounding box center [198, 200] width 397 height 401
type input "****"
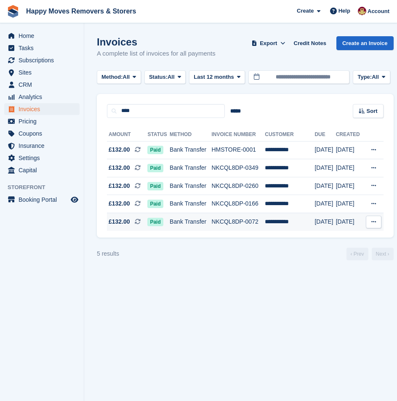
click at [255, 217] on td "NKCQL8DP-0072" at bounding box center [237, 222] width 53 height 18
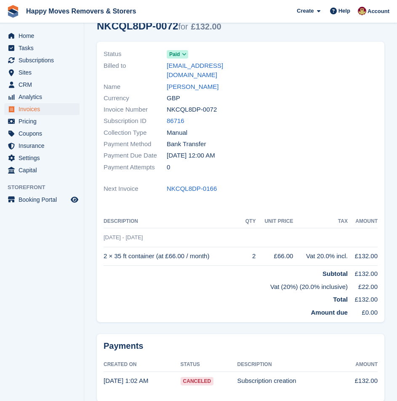
scroll to position [73, 0]
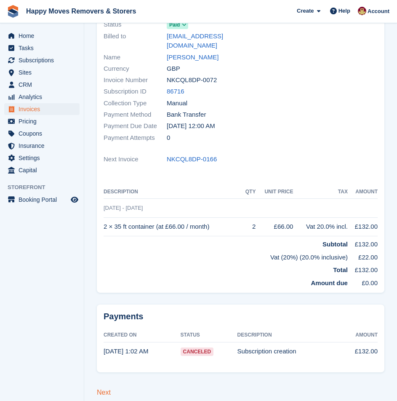
click at [105, 388] on link "Next" at bounding box center [104, 391] width 14 height 7
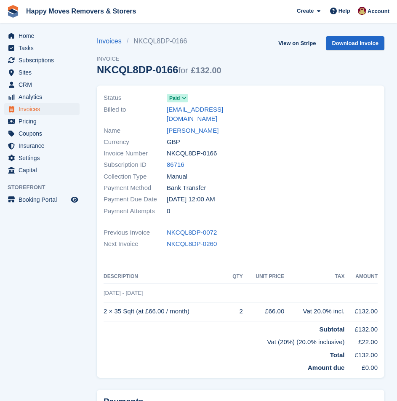
scroll to position [85, 0]
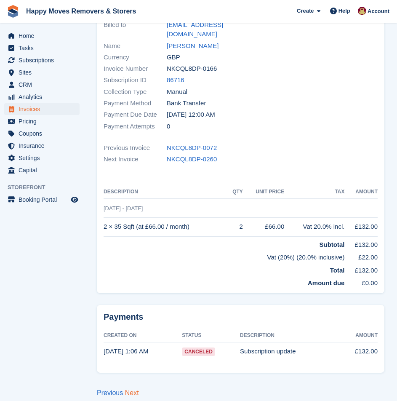
click at [133, 389] on link "Next" at bounding box center [132, 392] width 14 height 7
